Goal: Task Accomplishment & Management: Manage account settings

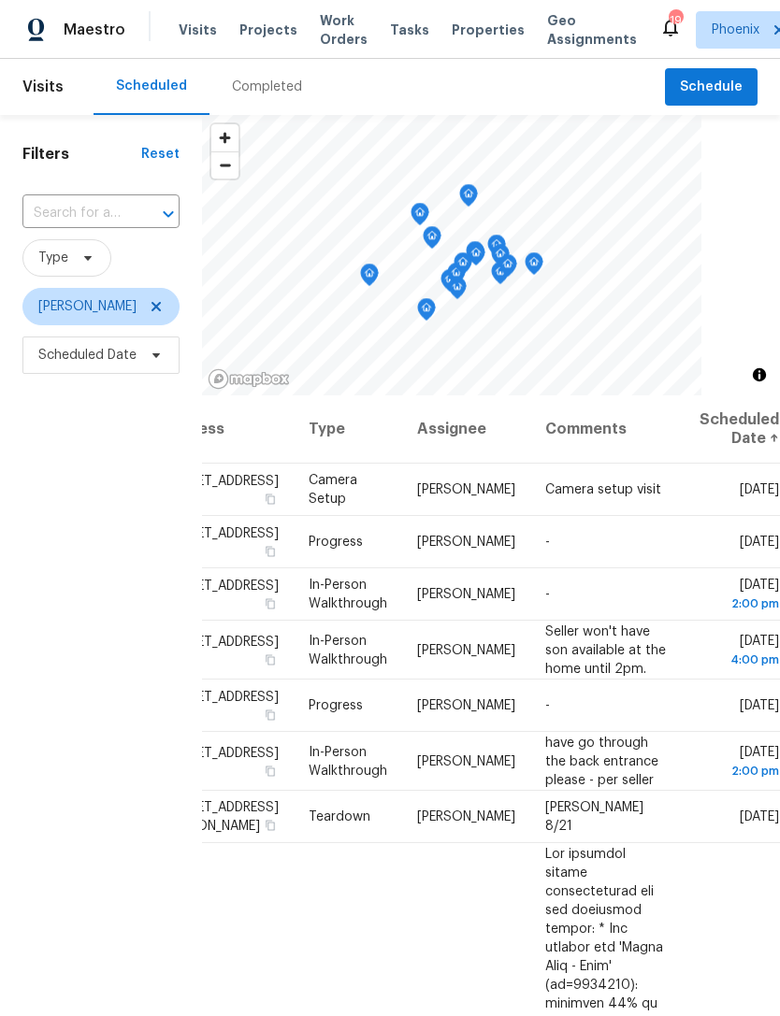
scroll to position [0, 144]
click at [0, 0] on icon at bounding box center [0, 0] width 0 height 0
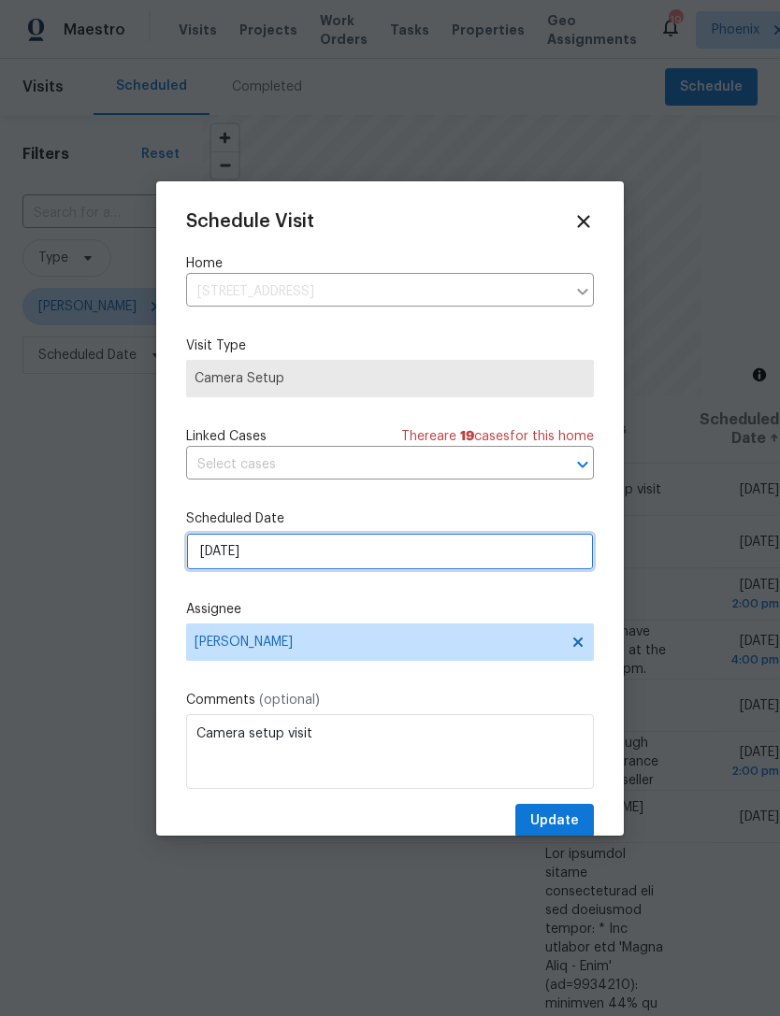
click at [302, 560] on input "[DATE]" at bounding box center [390, 551] width 408 height 37
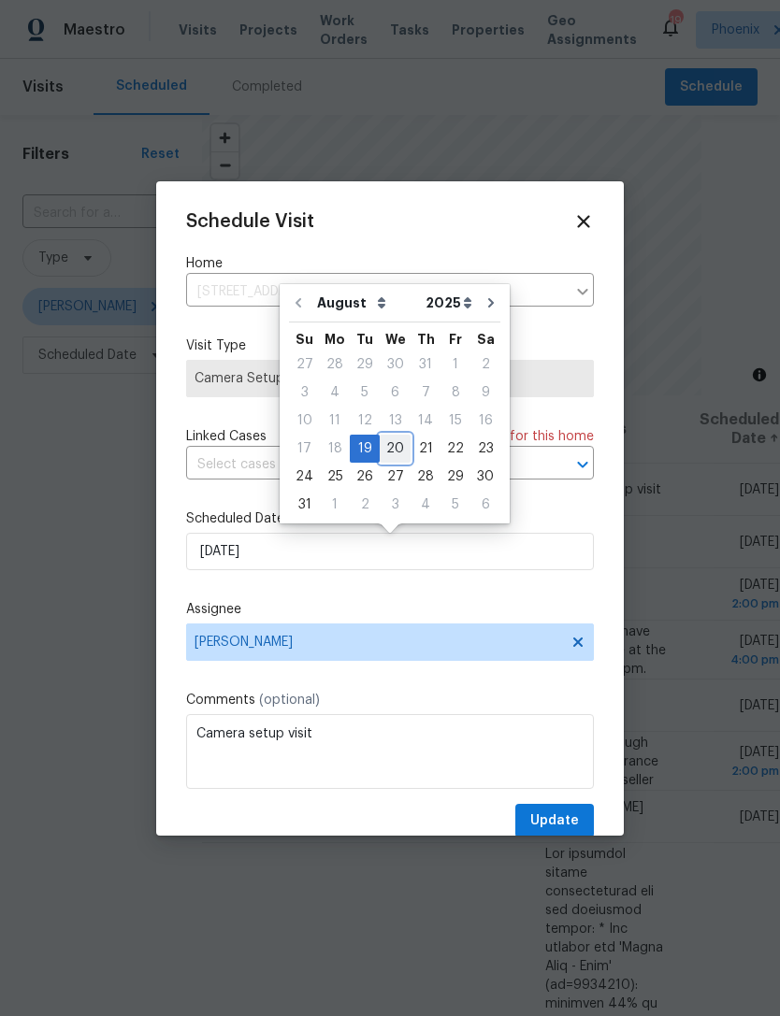
click at [387, 453] on div "20" at bounding box center [395, 449] width 31 height 26
type input "[DATE]"
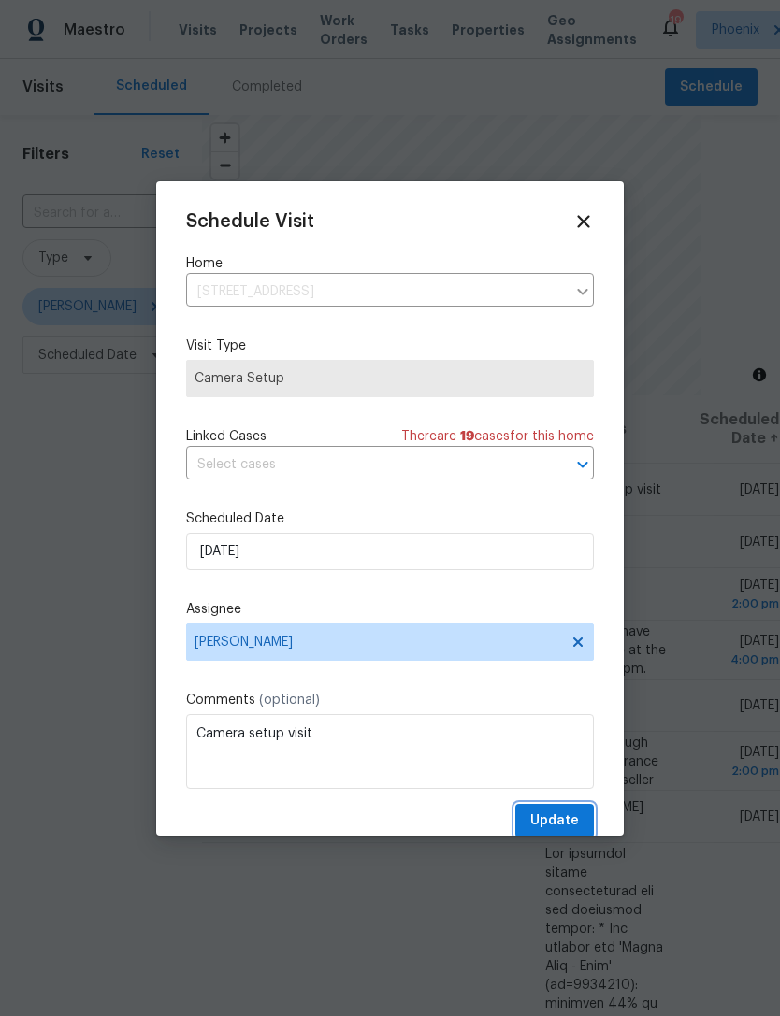
click at [557, 813] on span "Update" at bounding box center [554, 821] width 49 height 23
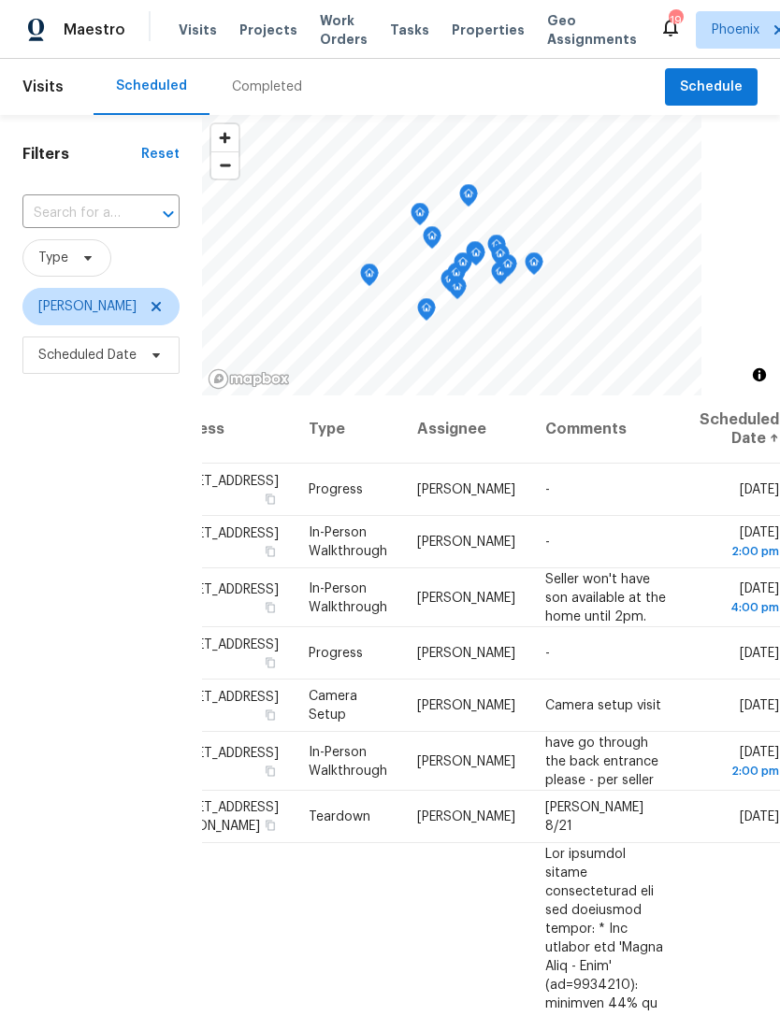
click at [0, 0] on icon at bounding box center [0, 0] width 0 height 0
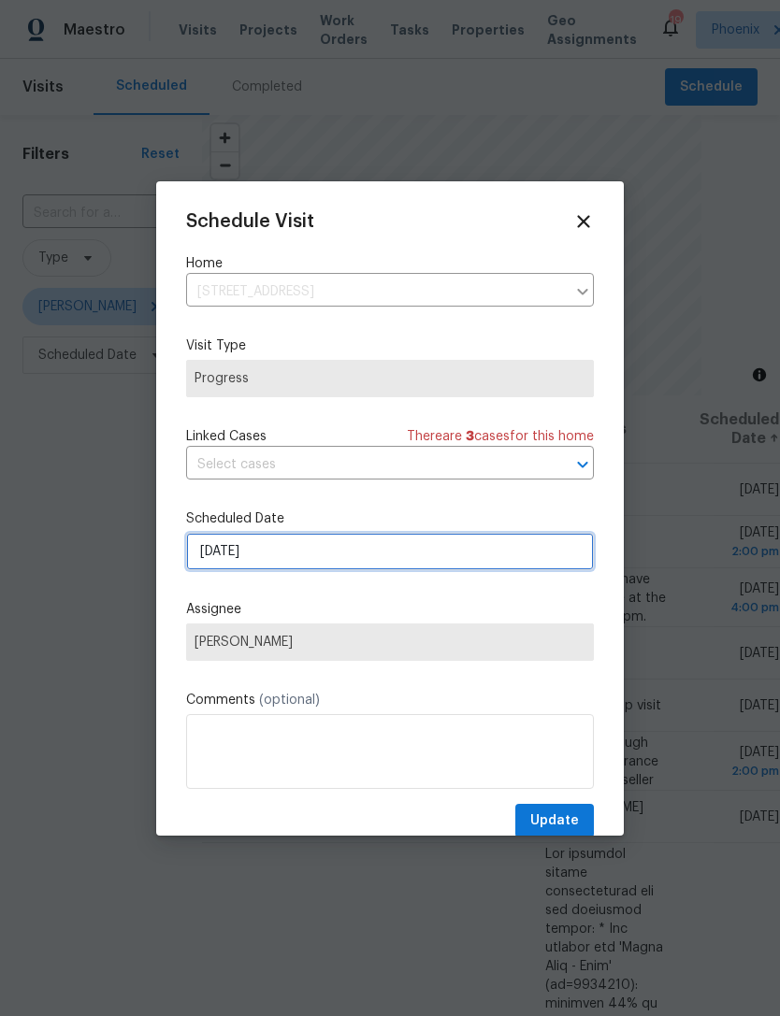
click at [312, 560] on input "[DATE]" at bounding box center [390, 551] width 408 height 37
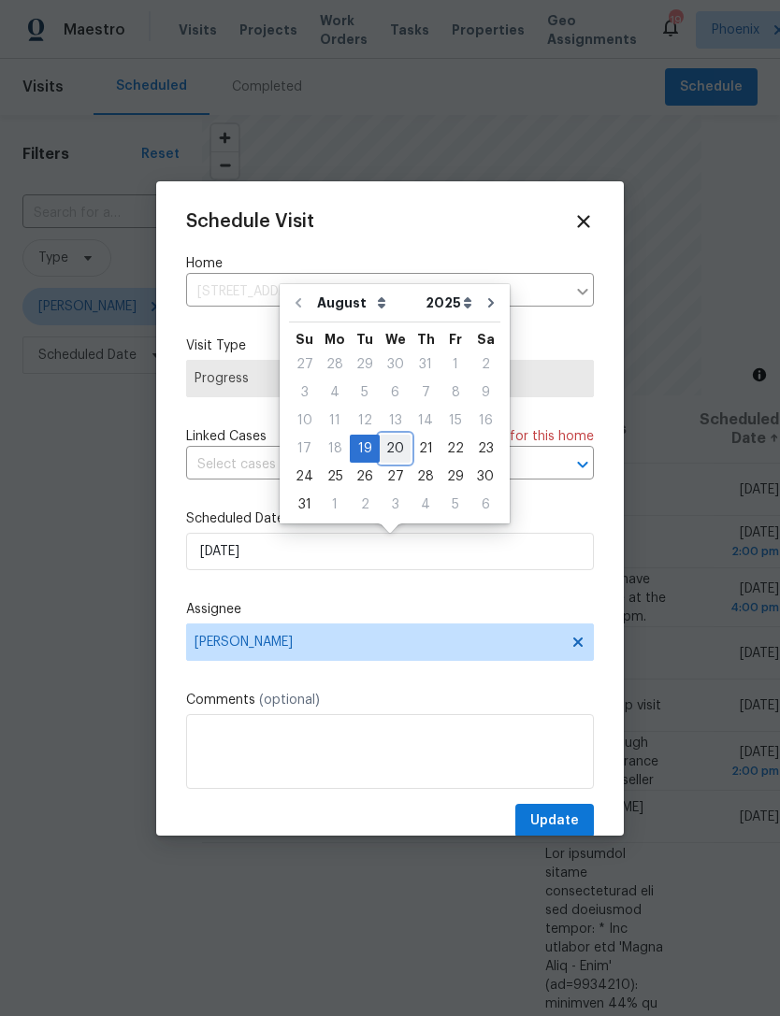
click at [384, 460] on div "20" at bounding box center [395, 449] width 31 height 26
type input "[DATE]"
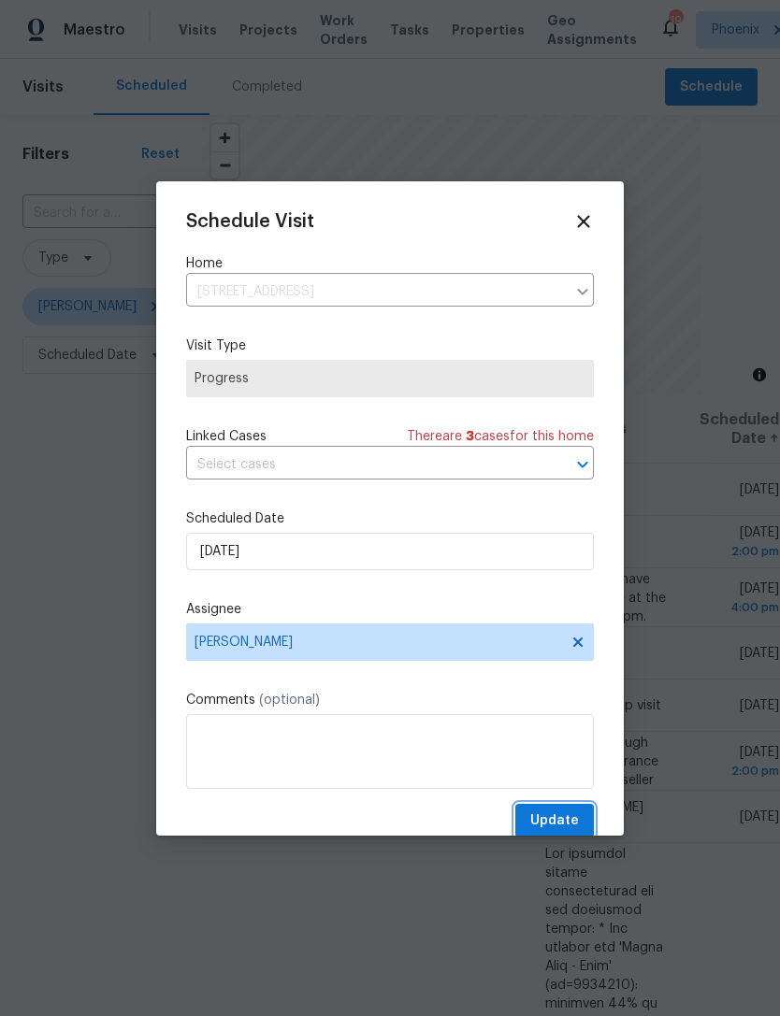
click at [555, 827] on span "Update" at bounding box center [554, 821] width 49 height 23
